Goal: Information Seeking & Learning: Learn about a topic

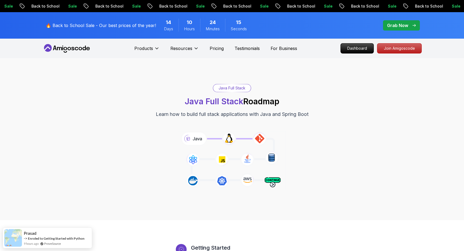
drag, startPoint x: 169, startPoint y: 98, endPoint x: 327, endPoint y: 110, distance: 158.0
click at [327, 110] on div "Java Full Stack Java Full Stack Roadmap Learn how to build full stack applicati…" at bounding box center [231, 101] width 379 height 34
click at [326, 124] on div "Java Full Stack Java Full Stack Roadmap Learn how to build full stack applicati…" at bounding box center [231, 139] width 379 height 110
click at [327, 124] on div "Java Full Stack Java Full Stack Roadmap Learn how to build full stack applicati…" at bounding box center [231, 139] width 379 height 110
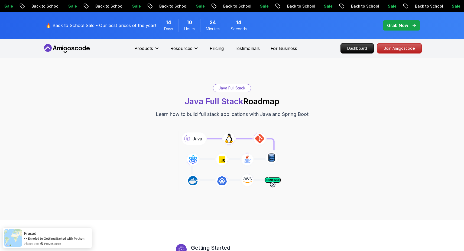
click at [318, 113] on div "Java Full Stack Java Full Stack Roadmap Learn how to build full stack applicati…" at bounding box center [231, 101] width 379 height 34
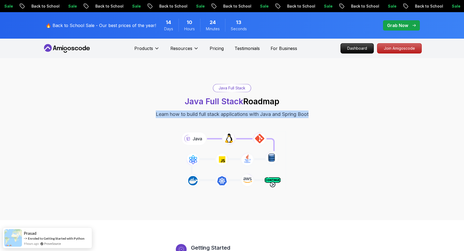
click at [318, 113] on div "Java Full Stack Java Full Stack Roadmap Learn how to build full stack applicati…" at bounding box center [231, 101] width 379 height 34
click at [318, 114] on div "Java Full Stack Java Full Stack Roadmap Learn how to build full stack applicati…" at bounding box center [231, 101] width 379 height 34
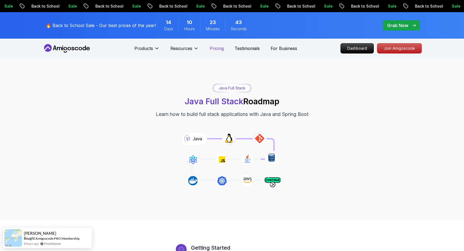
click at [214, 49] on p "Pricing" at bounding box center [216, 48] width 14 height 6
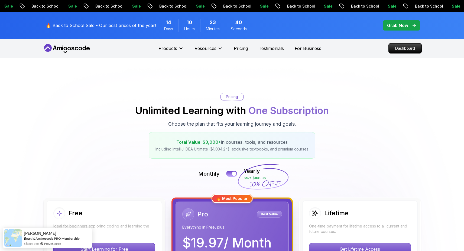
scroll to position [108, 0]
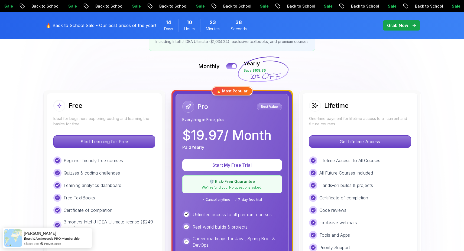
click at [66, 128] on div "Free Ideal for beginners exploring coding and learning the basics for free. Sta…" at bounding box center [104, 218] width 115 height 251
click at [67, 128] on div "Free Ideal for beginners exploring coding and learning the basics for free. Sta…" at bounding box center [104, 218] width 115 height 251
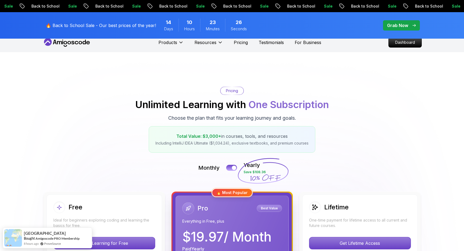
scroll to position [0, 0]
